Goal: Information Seeking & Learning: Find contact information

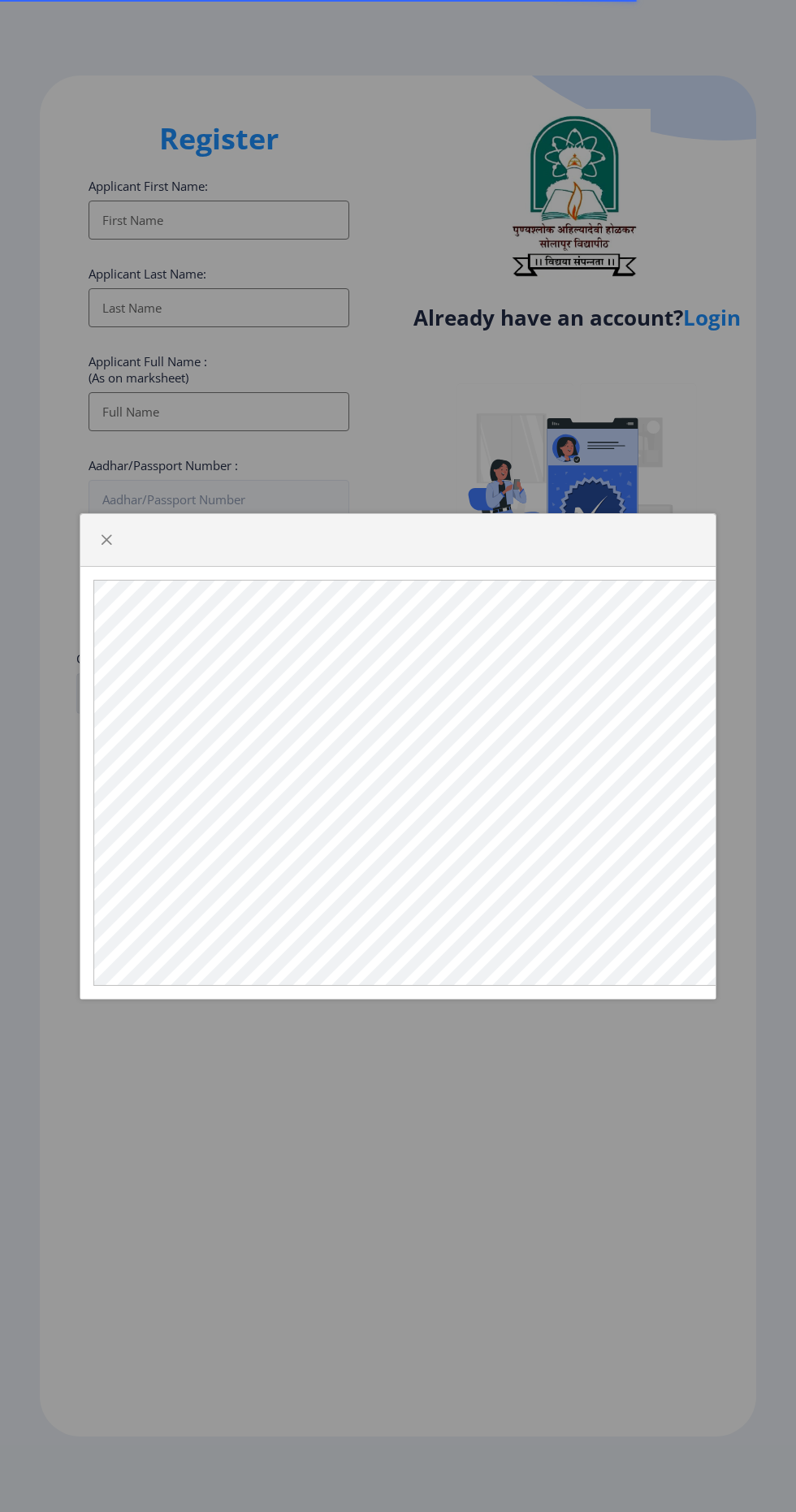
select select
click at [717, 327] on div at bounding box center [398, 756] width 796 height 1512
click at [107, 546] on span "button" at bounding box center [107, 540] width 13 height 13
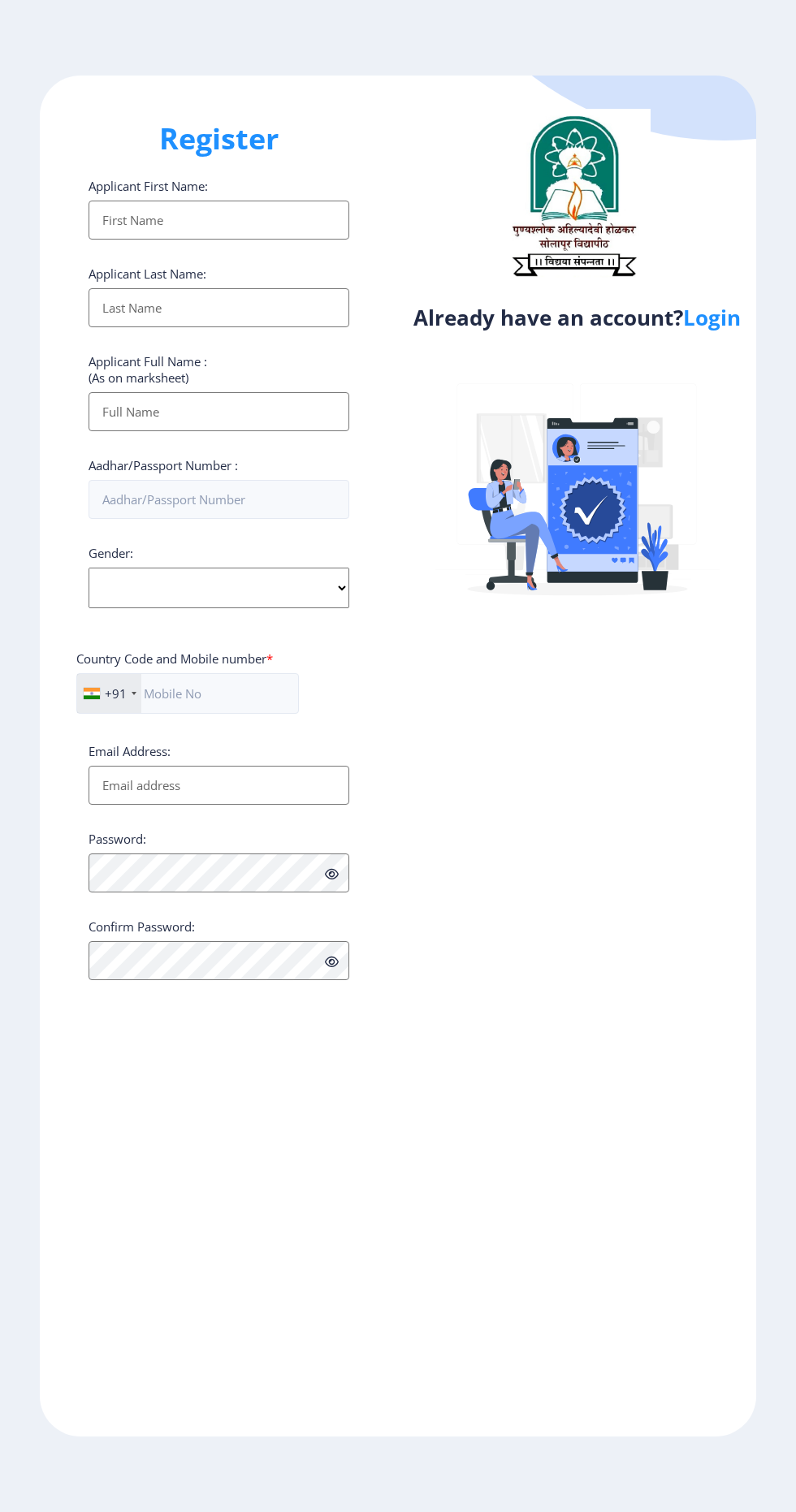
click at [722, 315] on link "Login" at bounding box center [712, 317] width 58 height 29
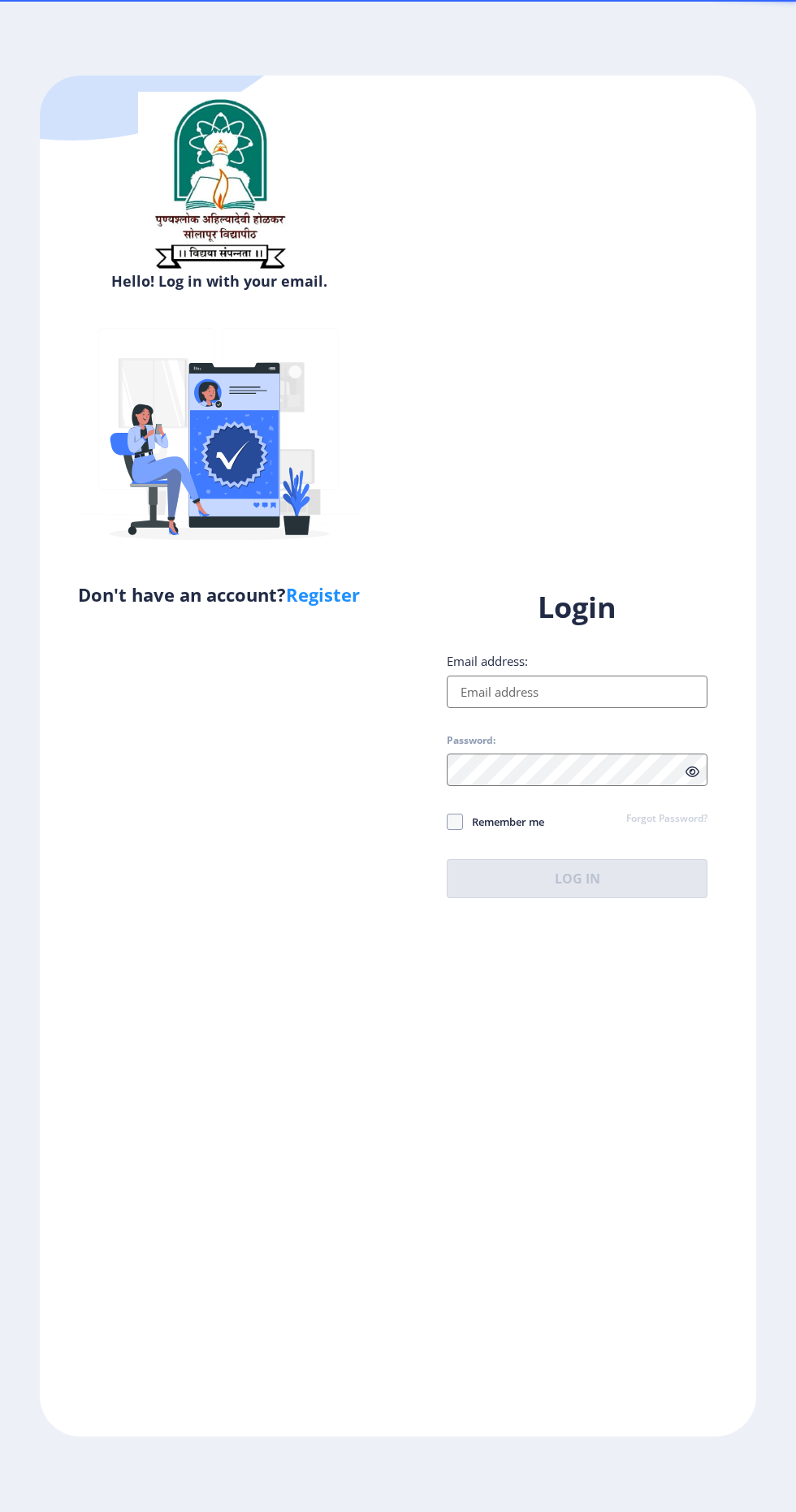
click at [569, 708] on input "Email address:" at bounding box center [577, 692] width 260 height 32
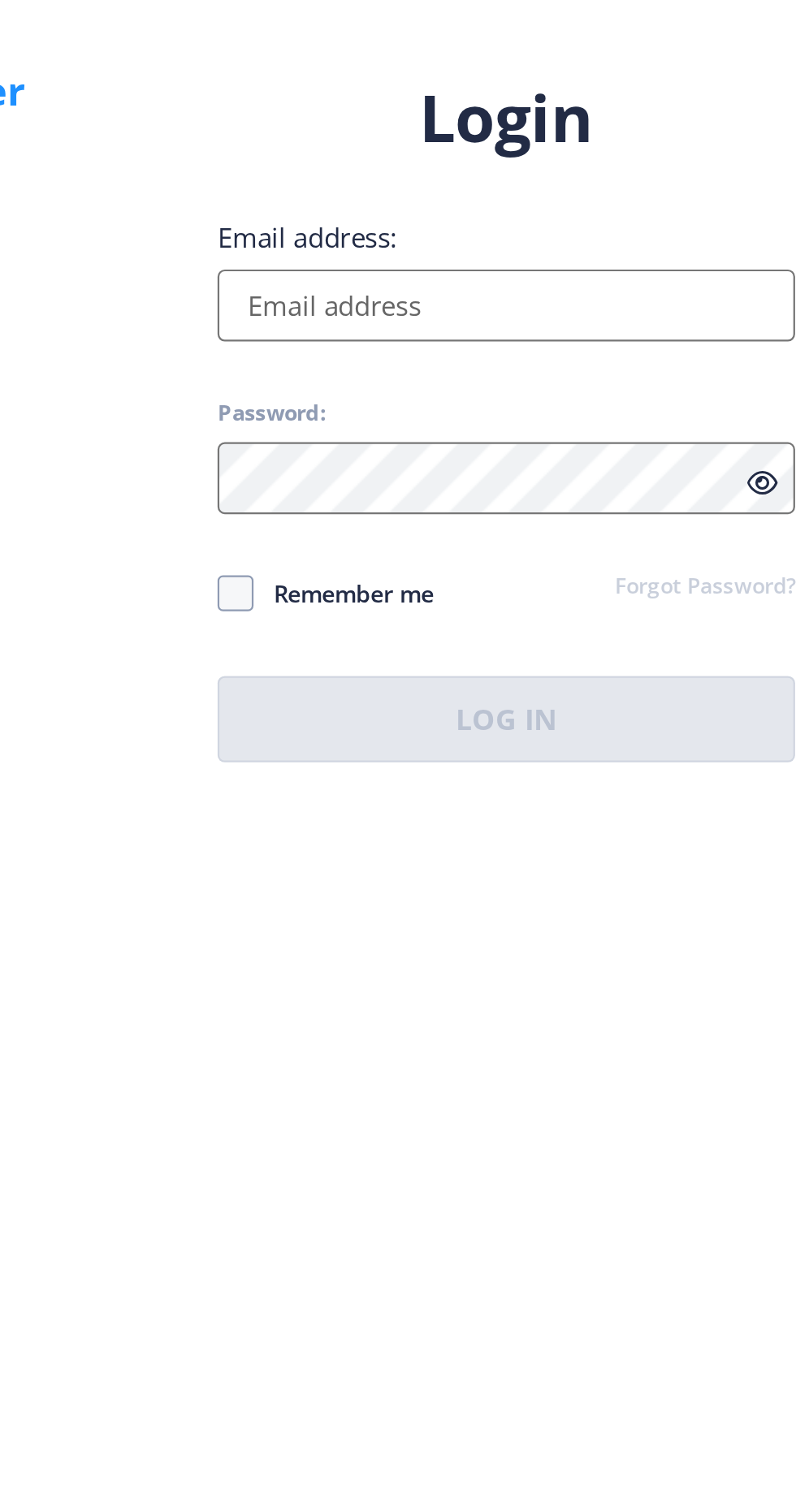
type input "[EMAIL_ADDRESS][DOMAIN_NAME]"
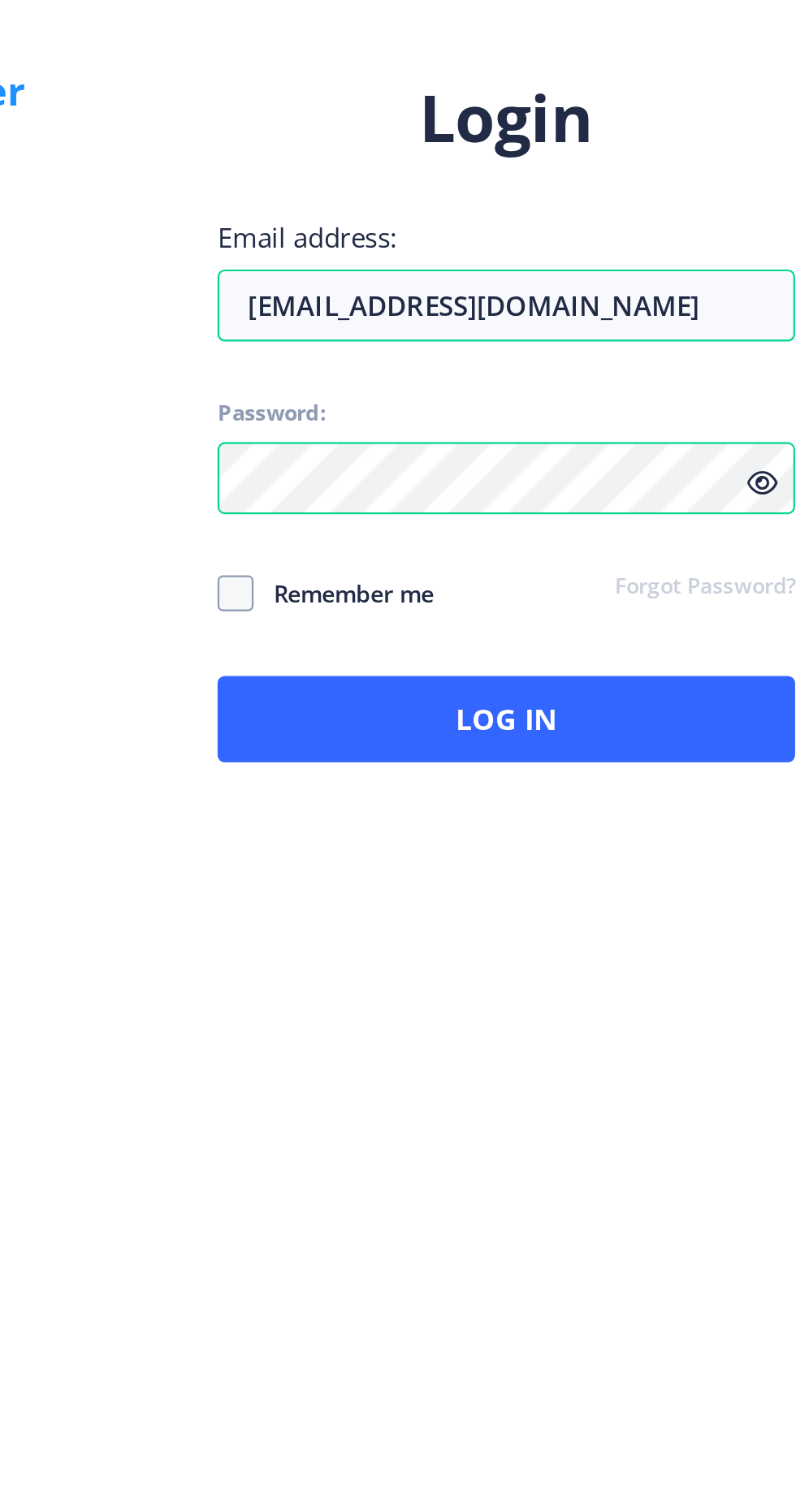
click at [692, 778] on icon at bounding box center [692, 772] width 14 height 12
click at [448, 830] on span at bounding box center [456, 822] width 17 height 17
click at [448, 822] on input "Remember me" at bounding box center [447, 821] width 1 height 1
checkbox input "true"
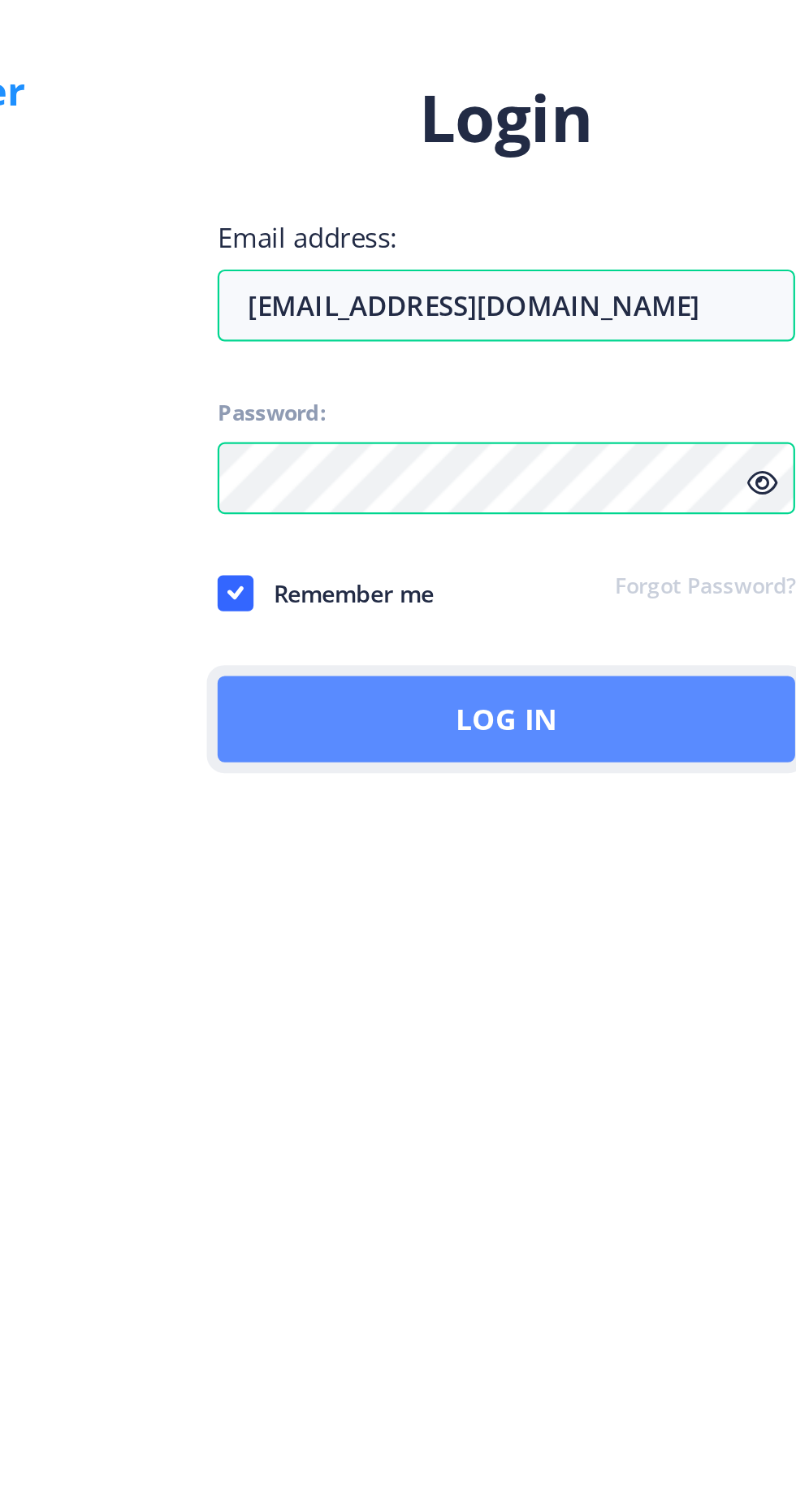
click at [640, 899] on button "Log In" at bounding box center [577, 878] width 260 height 39
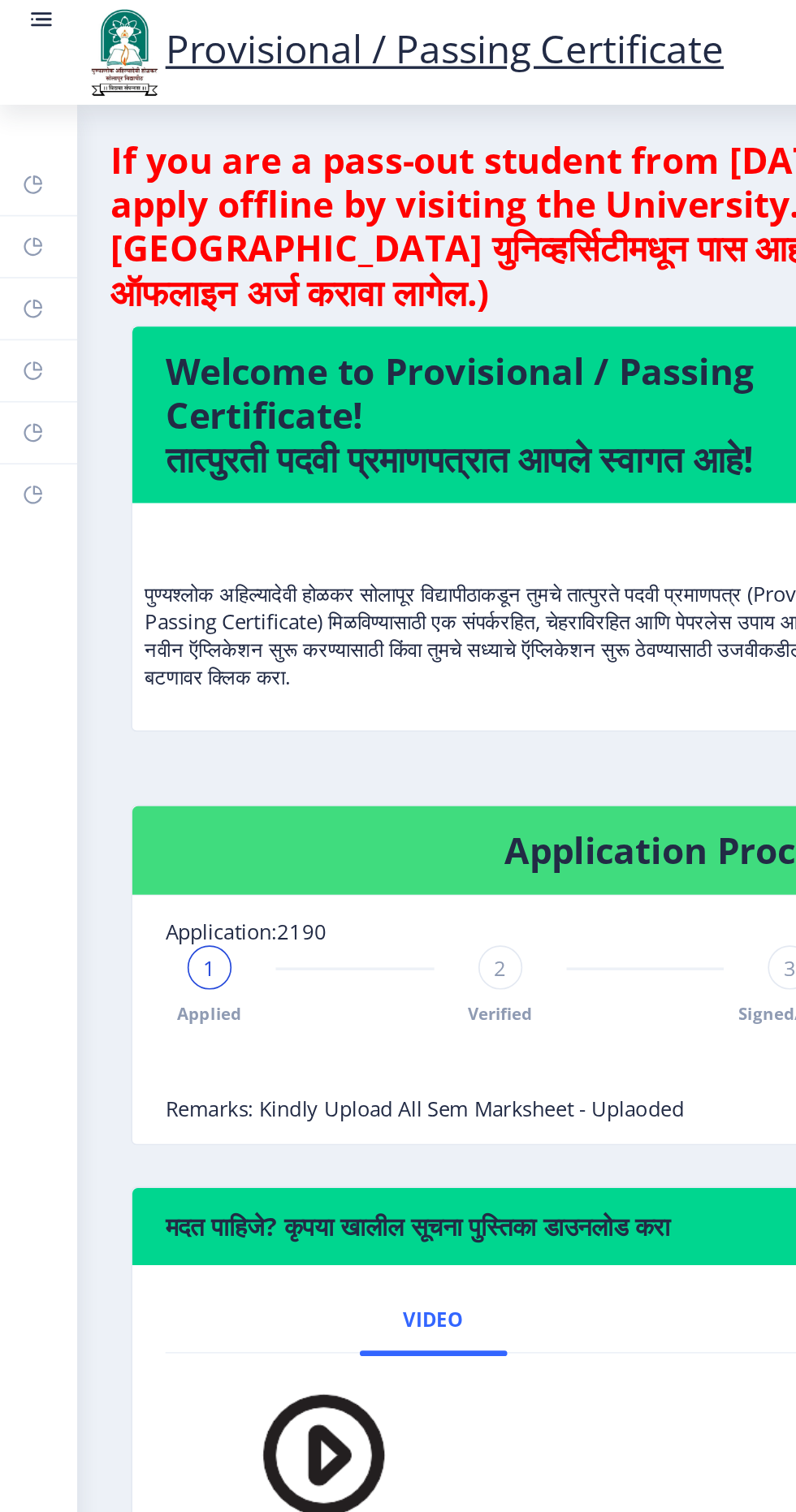
click at [20, 9] on rect at bounding box center [25, 12] width 17 height 17
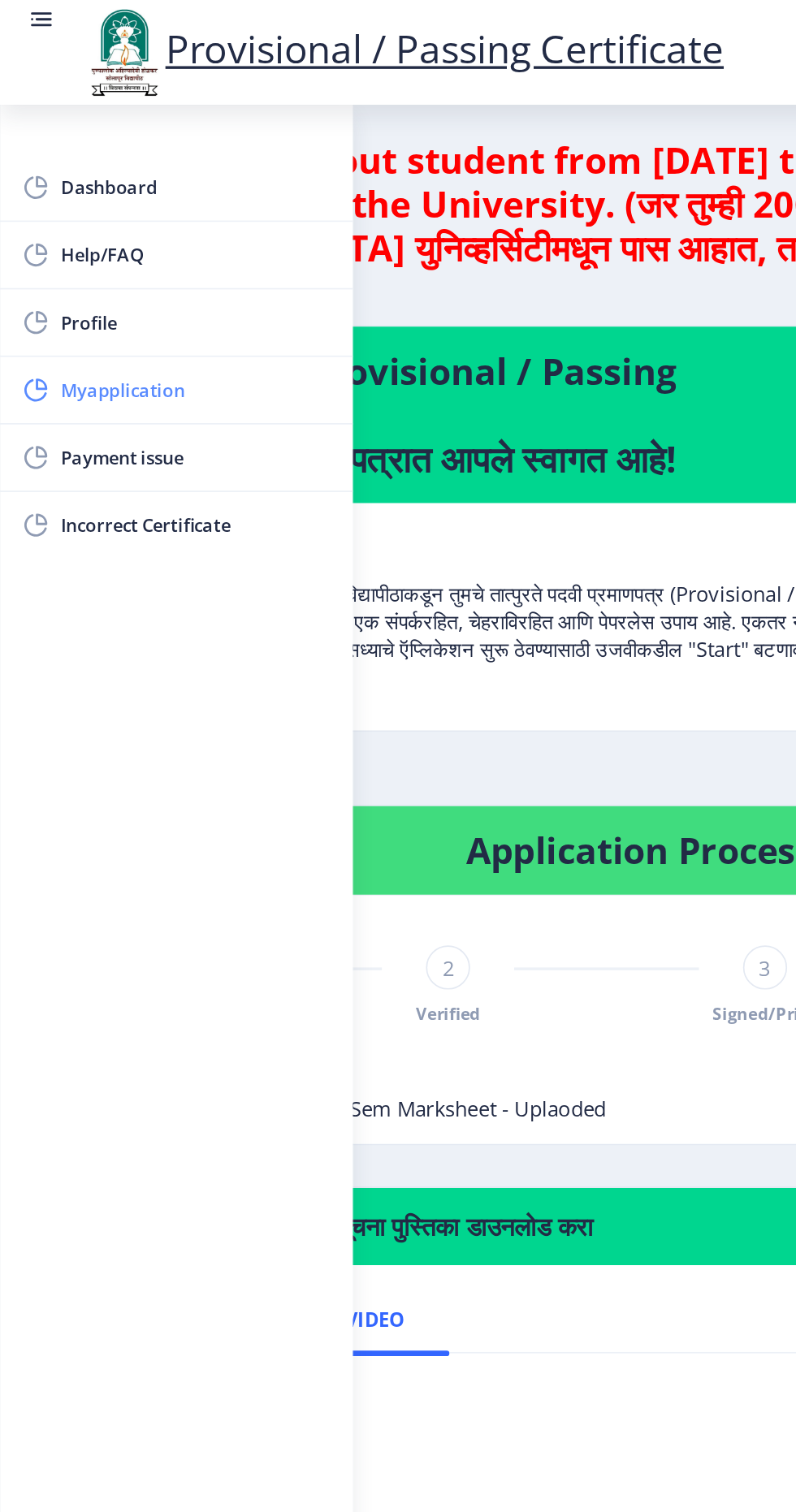
click at [113, 237] on span "Myapplication" at bounding box center [115, 229] width 159 height 19
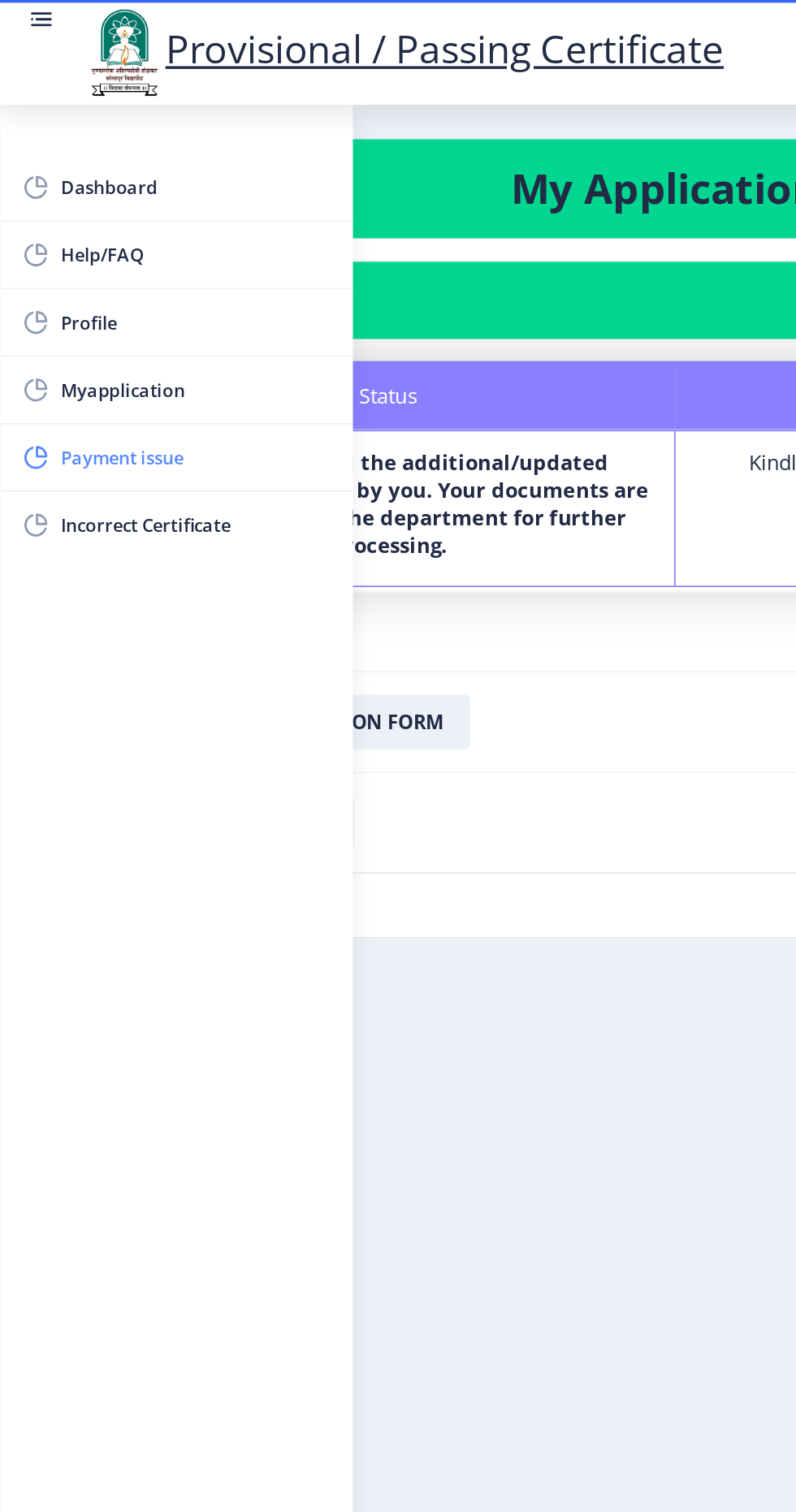
click at [133, 267] on span "Payment issue" at bounding box center [115, 269] width 159 height 19
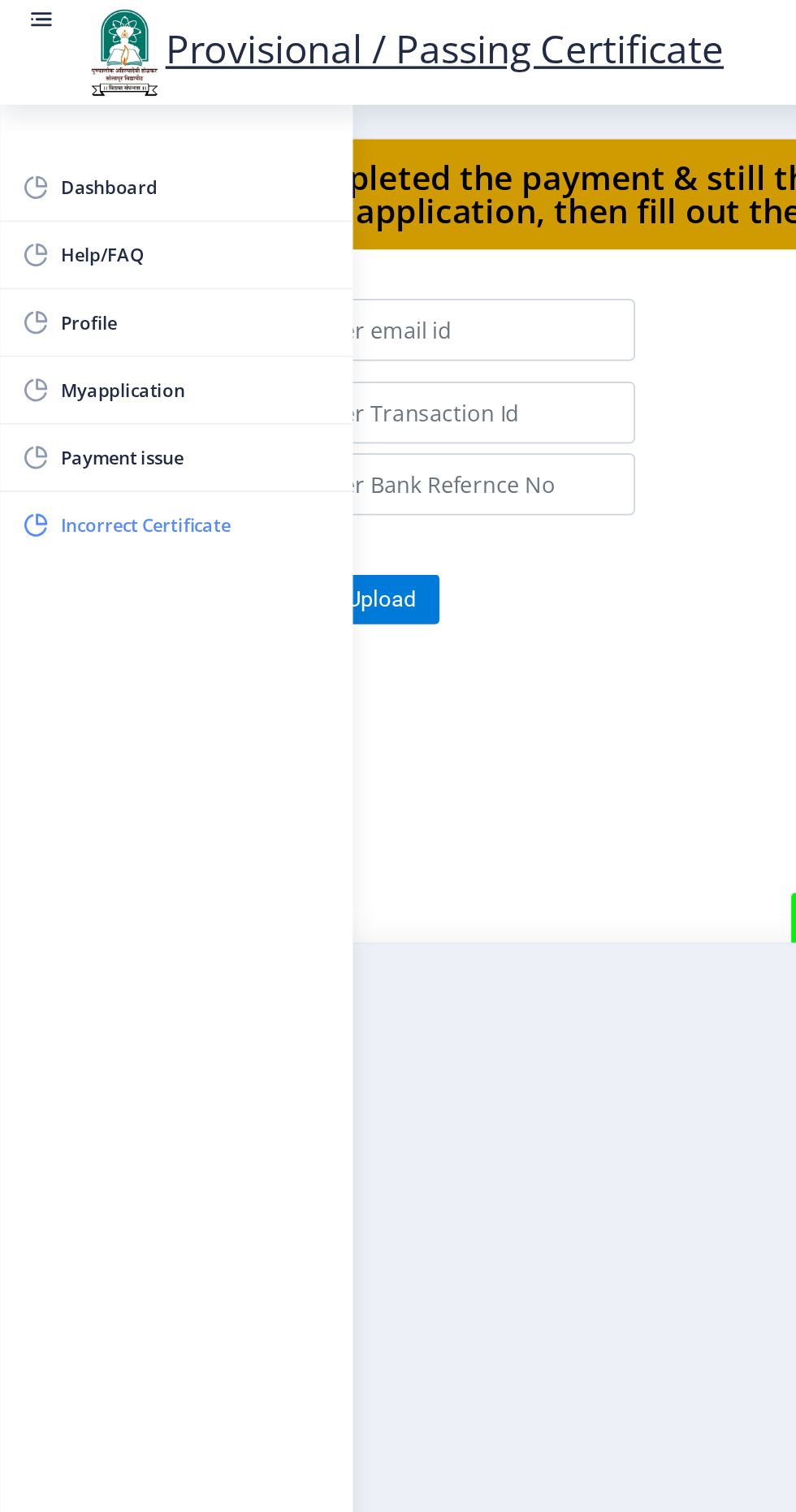
click at [136, 321] on link "Incorrect Certificate" at bounding box center [104, 309] width 208 height 39
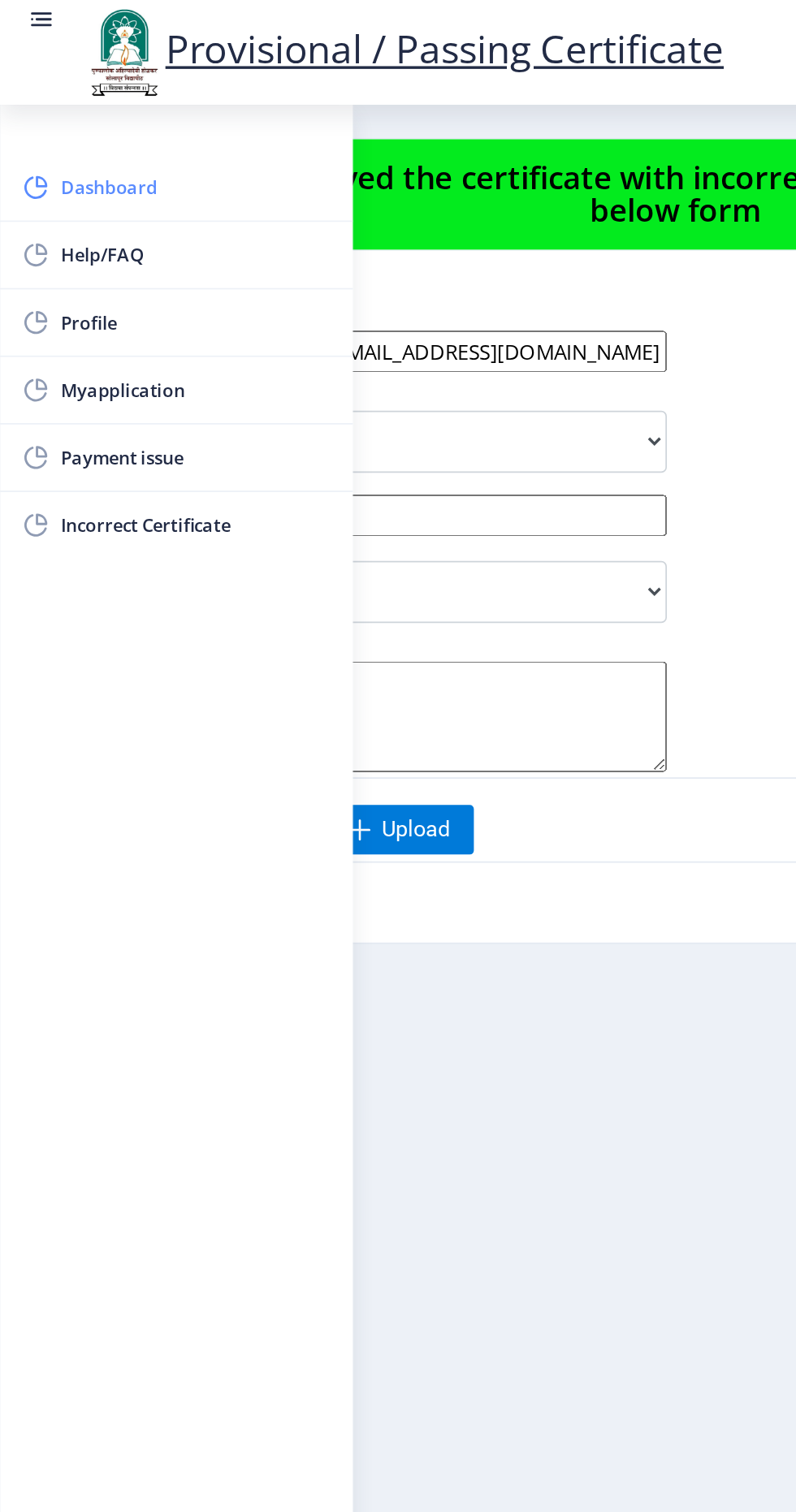
click at [110, 117] on span "Dashboard" at bounding box center [115, 109] width 159 height 19
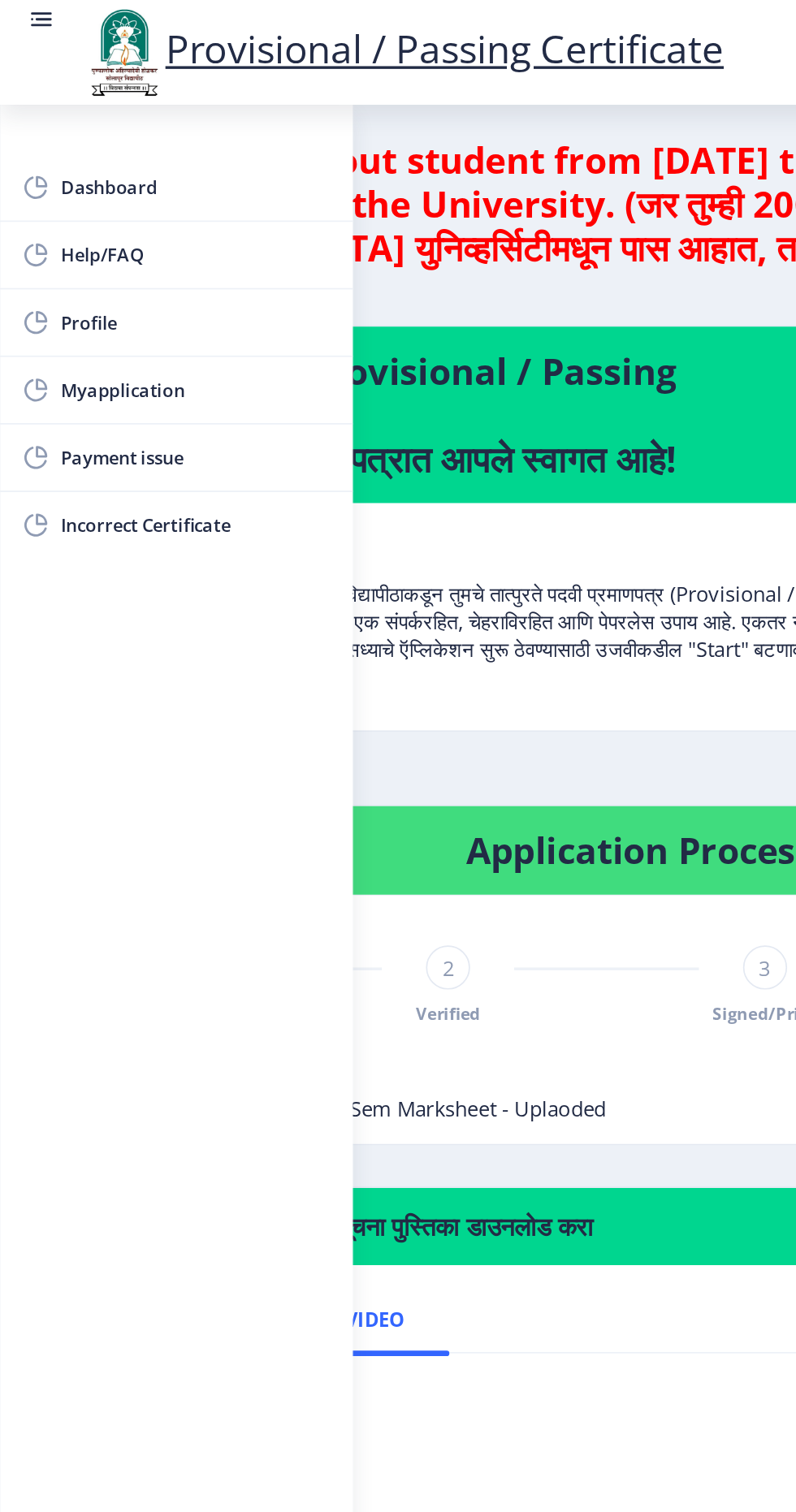
click at [21, 9] on rect at bounding box center [25, 12] width 17 height 17
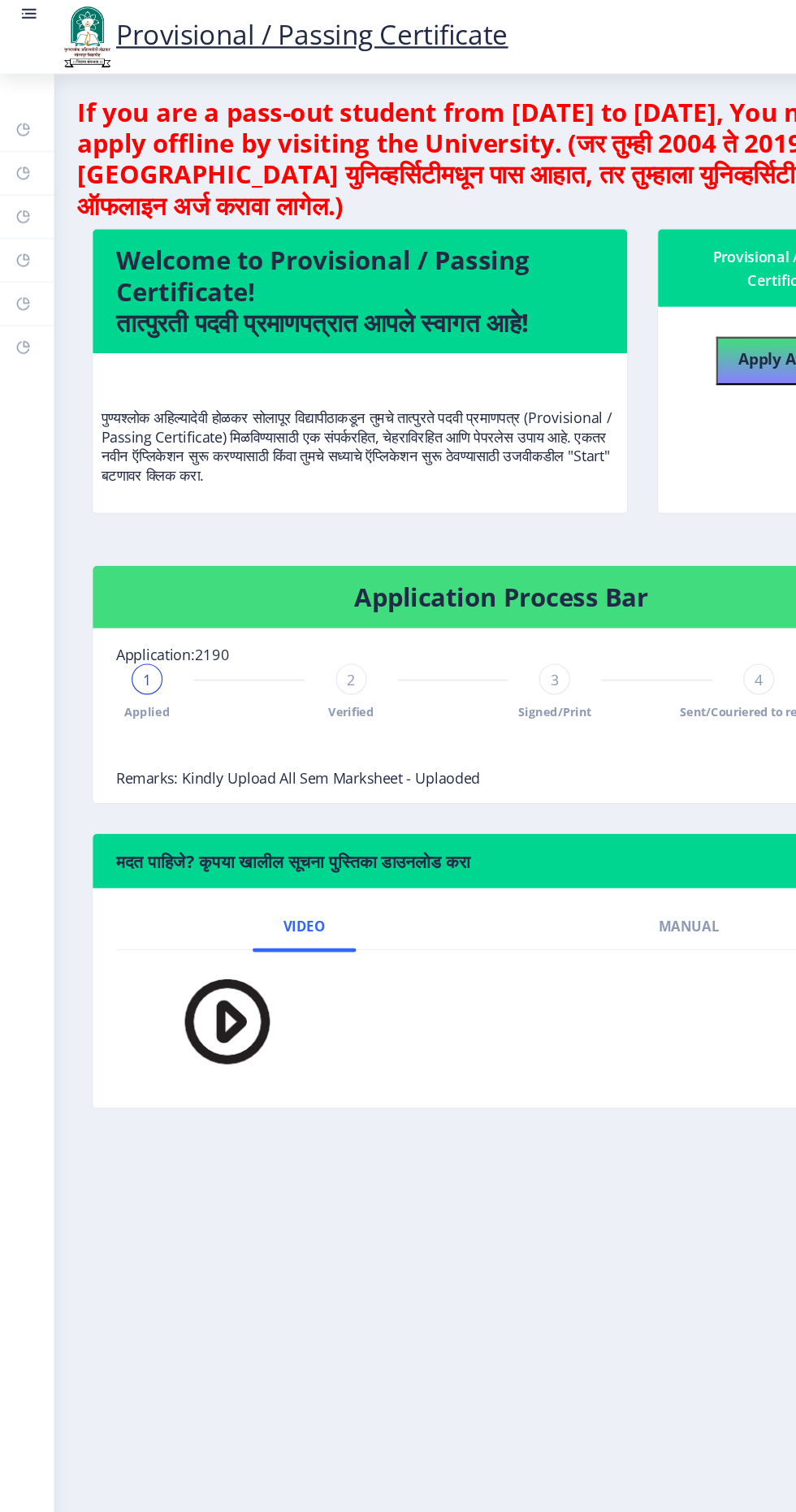
click at [26, 13] on rect at bounding box center [25, 12] width 17 height 17
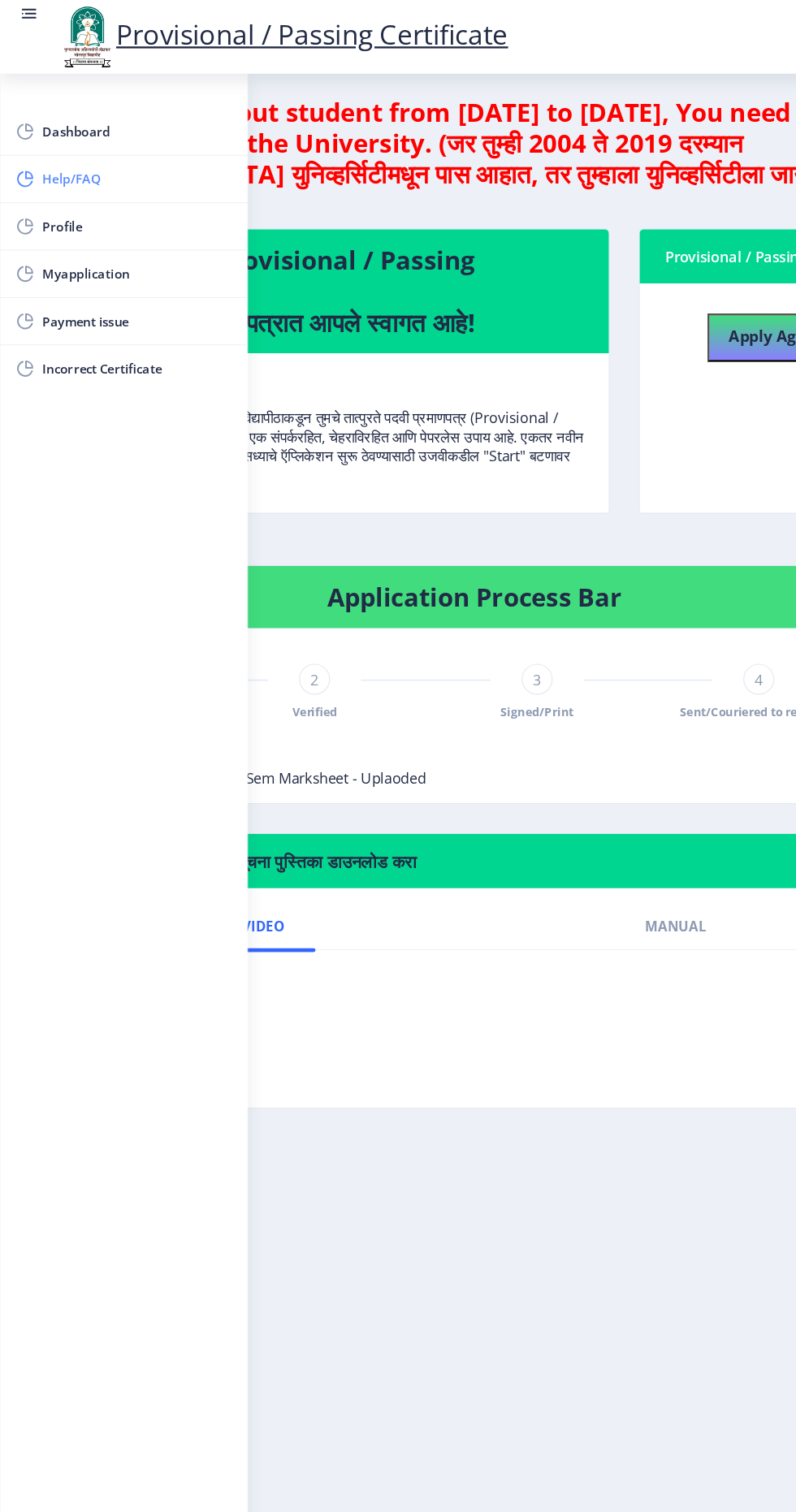
click at [148, 157] on span "Help/FAQ" at bounding box center [115, 150] width 159 height 19
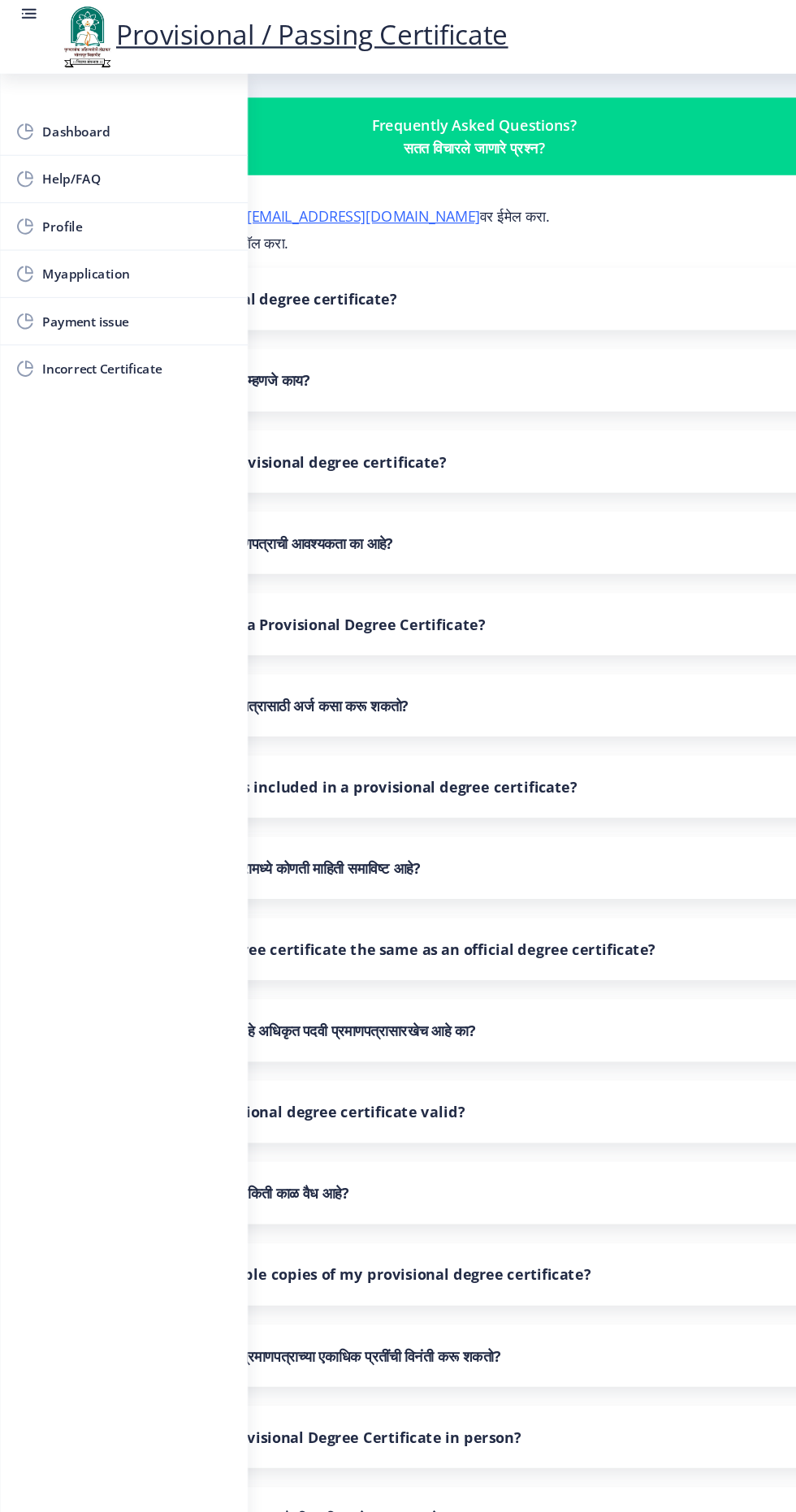
click at [30, 6] on rect at bounding box center [25, 12] width 17 height 17
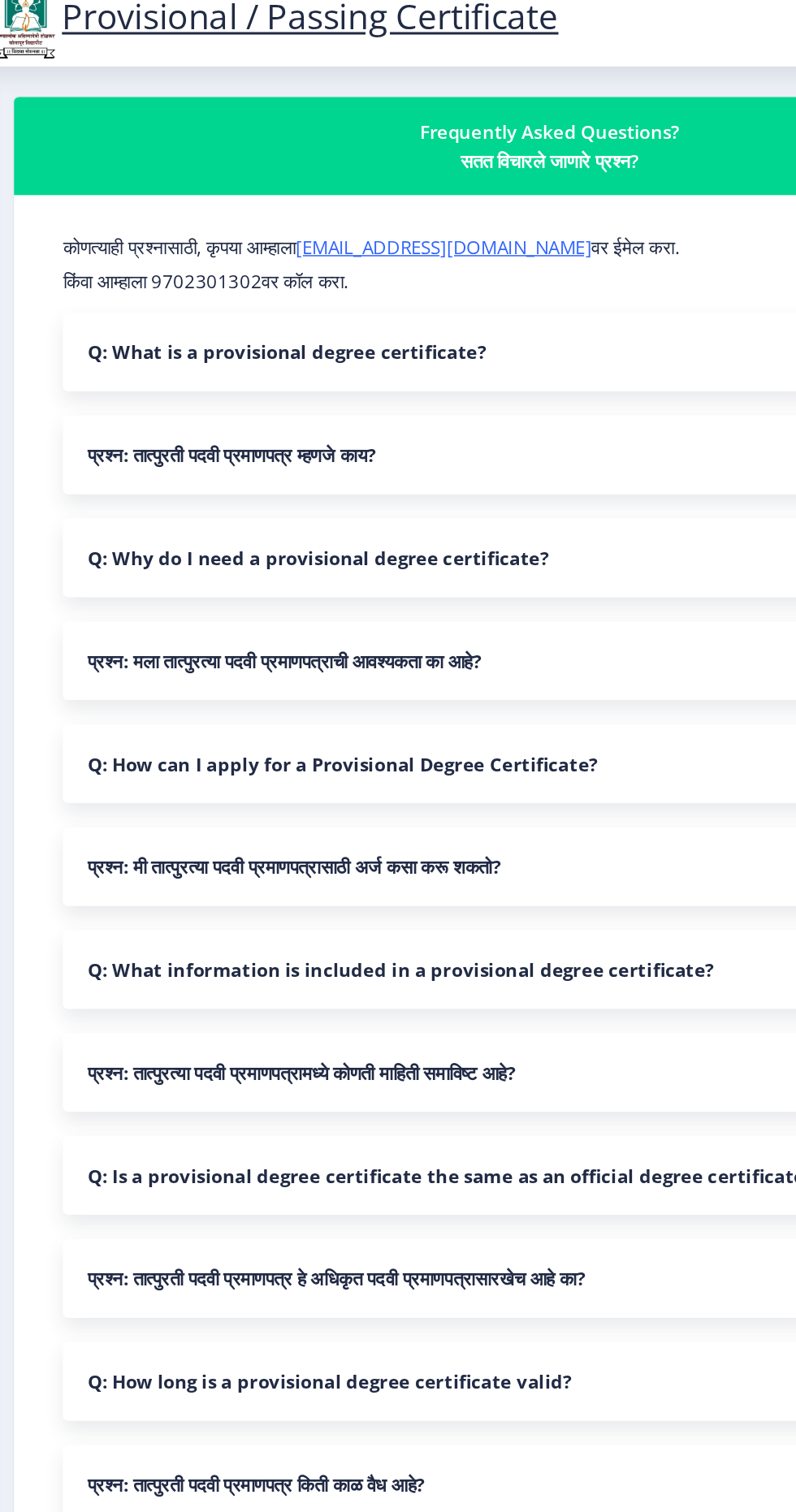
scroll to position [38, 0]
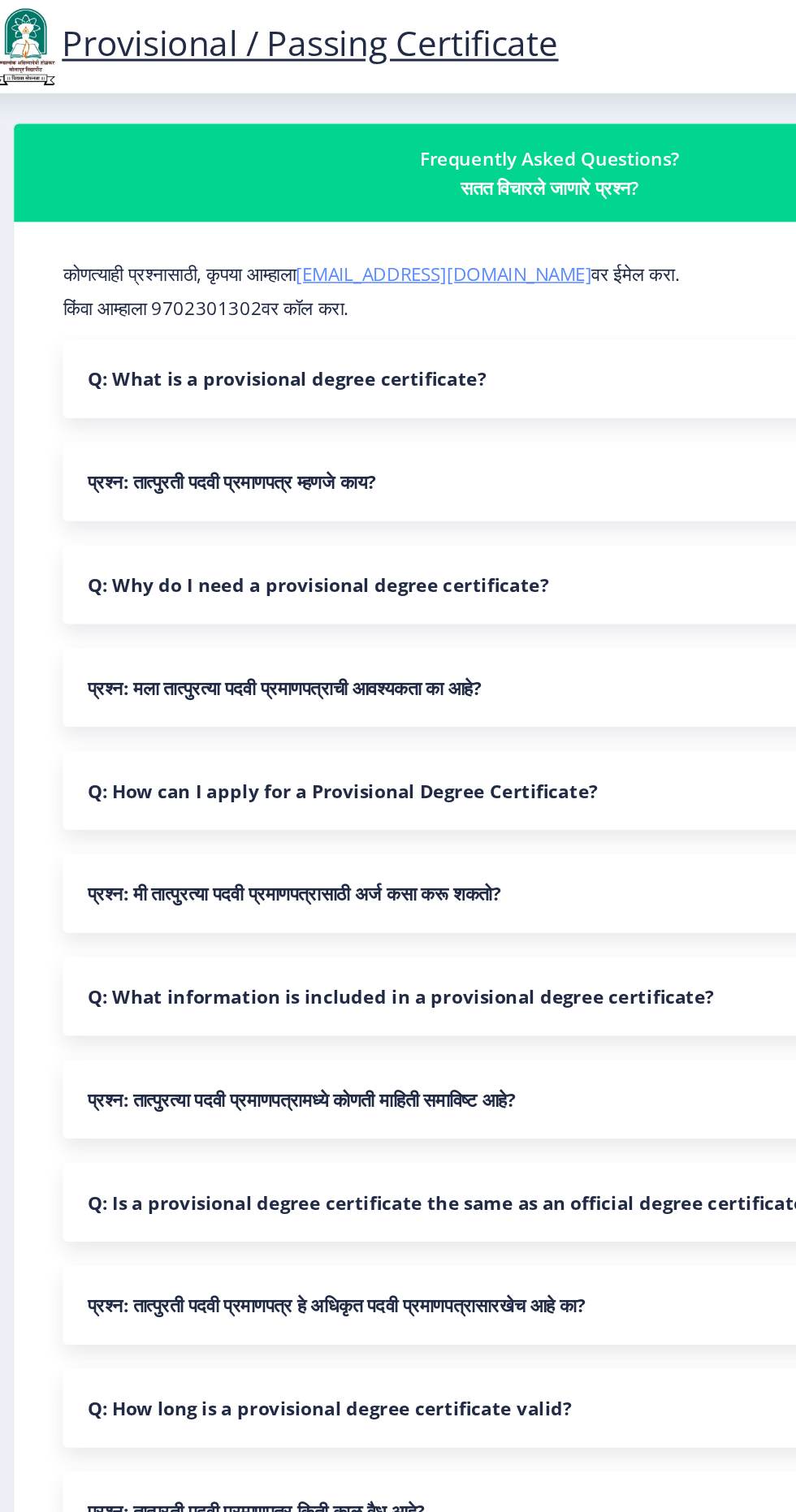
click at [358, 173] on link "[EMAIL_ADDRESS][DOMAIN_NAME]" at bounding box center [351, 181] width 196 height 17
